Goal: Transaction & Acquisition: Purchase product/service

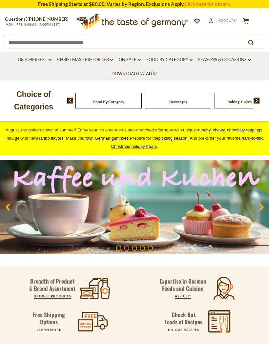
click at [99, 59] on link "Christmas - PRE-ORDER dropdown_arrow" at bounding box center [85, 59] width 56 height 7
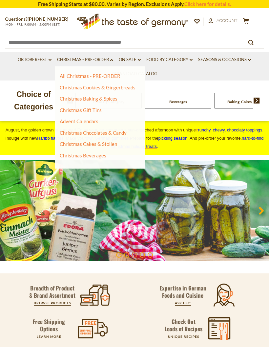
click at [94, 119] on link "Advent Calendars" at bounding box center [79, 121] width 39 height 6
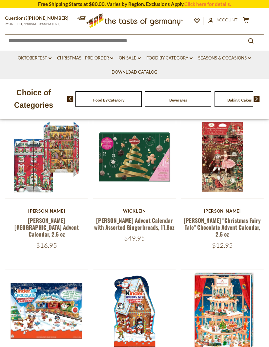
scroll to position [73, 0]
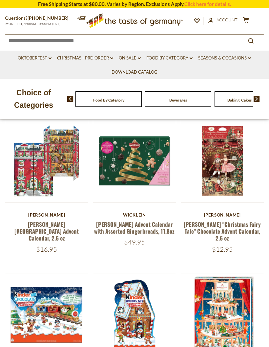
click at [58, 61] on button "Quick View" at bounding box center [47, 53] width 44 height 15
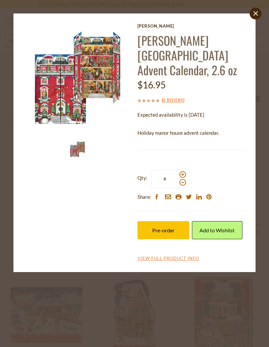
click at [79, 105] on img at bounding box center [77, 77] width 109 height 109
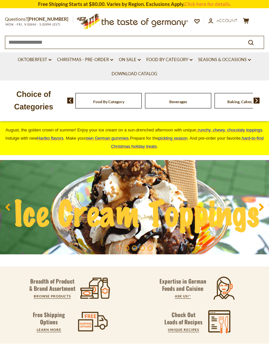
click at [71, 96] on div "Food By Category Beverages Baking, Cakes, Desserts Breads Candy Cereal Cookies …" at bounding box center [168, 101] width 202 height 16
click at [70, 103] on img at bounding box center [70, 101] width 6 height 6
click at [49, 102] on div "Beverages" at bounding box center [16, 100] width 66 height 15
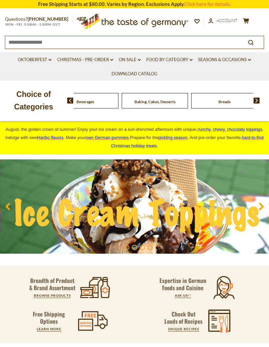
click at [49, 100] on div "Beverages" at bounding box center [16, 100] width 66 height 15
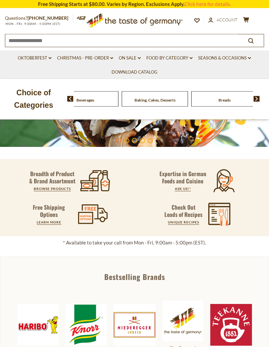
scroll to position [109, 0]
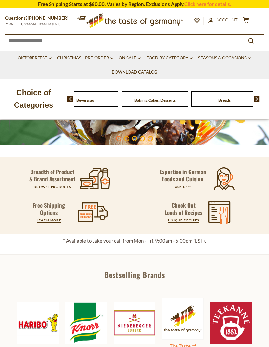
click at [70, 174] on p "Breadth of Product & Brand Assortment" at bounding box center [53, 175] width 48 height 14
click at [61, 188] on link "BROWSE PRODUCTS" at bounding box center [52, 187] width 37 height 4
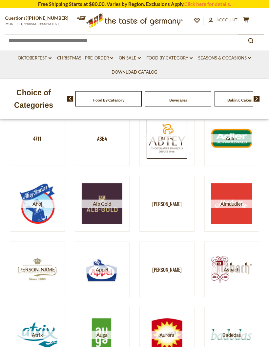
scroll to position [79, 0]
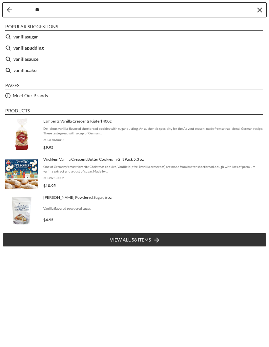
type input "*"
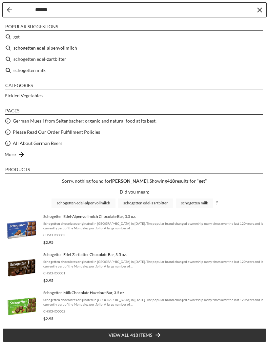
type input "*******"
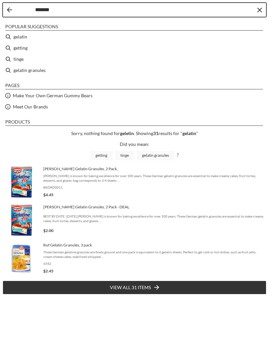
click at [32, 37] on li "gelatin" at bounding box center [135, 36] width 264 height 11
type input "*******"
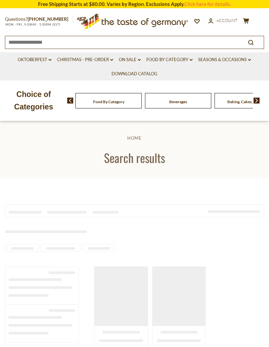
type input "*******"
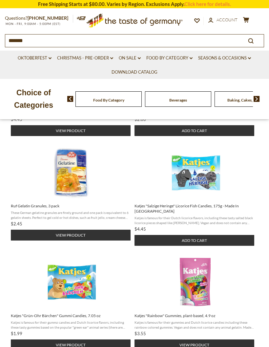
scroll to position [209, 0]
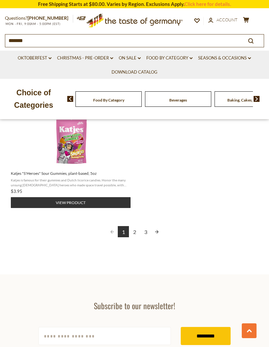
click at [134, 227] on link "2" at bounding box center [134, 231] width 11 height 11
